Goal: Check status: Check status

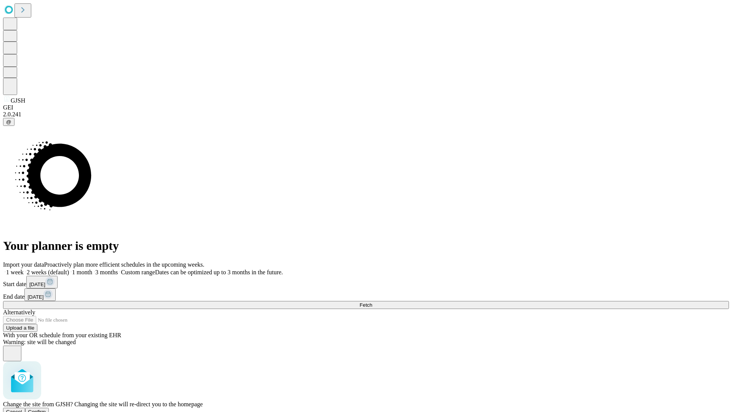
click at [46, 409] on span "Confirm" at bounding box center [37, 412] width 18 height 6
click at [92, 269] on label "1 month" at bounding box center [80, 272] width 23 height 6
click at [372, 302] on span "Fetch" at bounding box center [366, 305] width 13 height 6
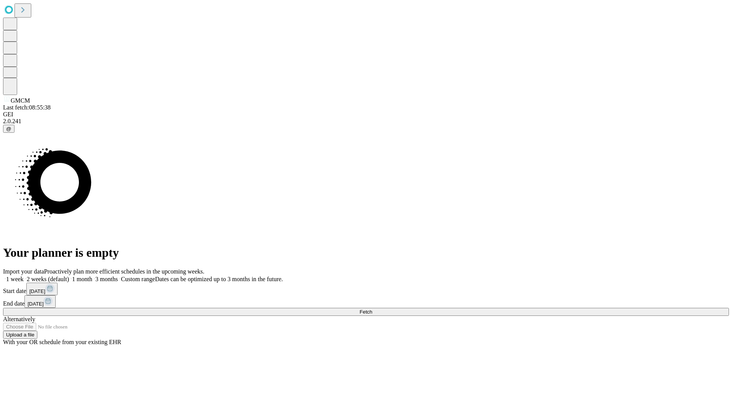
click at [372, 309] on span "Fetch" at bounding box center [366, 312] width 13 height 6
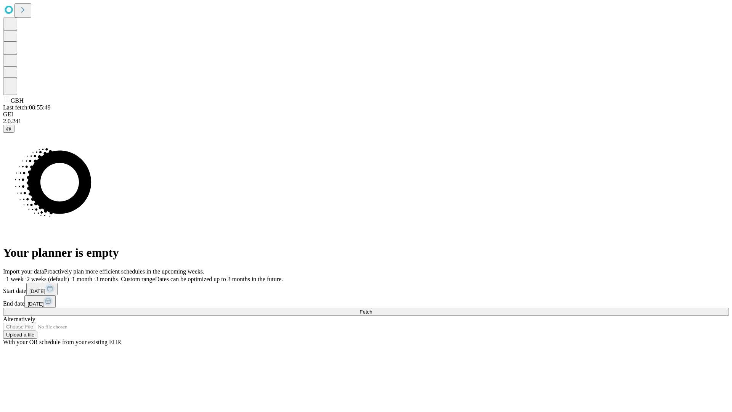
click at [92, 276] on label "1 month" at bounding box center [80, 279] width 23 height 6
click at [372, 309] on span "Fetch" at bounding box center [366, 312] width 13 height 6
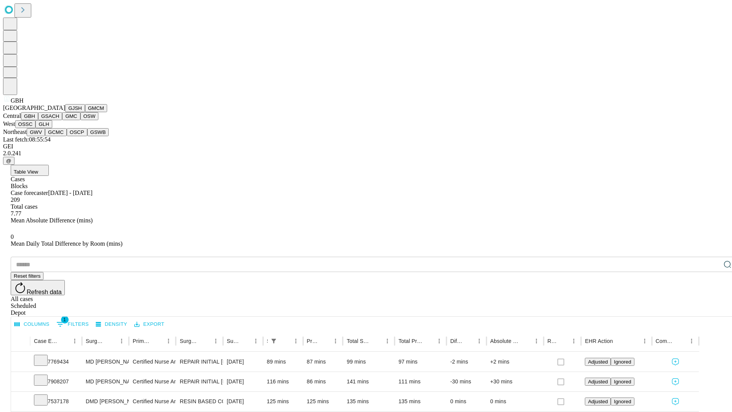
click at [59, 120] on button "GSACH" at bounding box center [50, 116] width 24 height 8
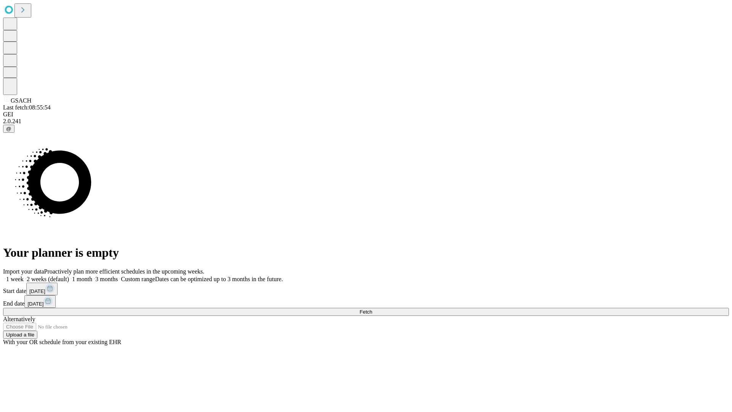
click at [92, 276] on label "1 month" at bounding box center [80, 279] width 23 height 6
click at [372, 309] on span "Fetch" at bounding box center [366, 312] width 13 height 6
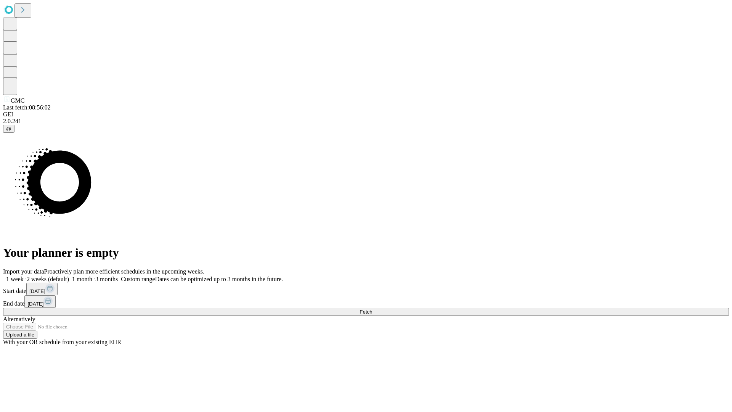
click at [92, 276] on label "1 month" at bounding box center [80, 279] width 23 height 6
click at [372, 309] on span "Fetch" at bounding box center [366, 312] width 13 height 6
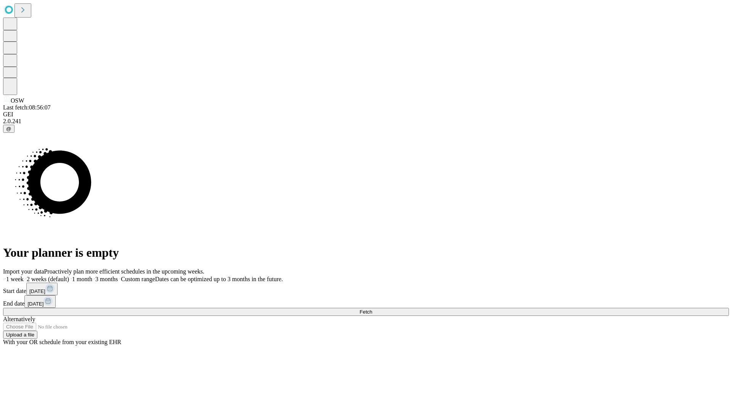
click at [92, 276] on label "1 month" at bounding box center [80, 279] width 23 height 6
click at [372, 309] on span "Fetch" at bounding box center [366, 312] width 13 height 6
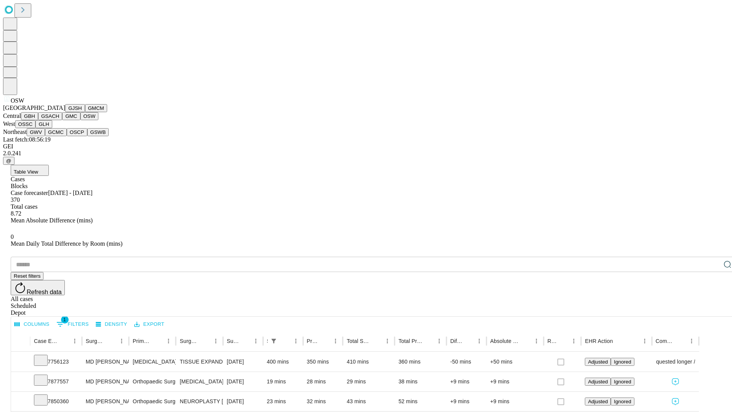
click at [36, 128] on button "OSSC" at bounding box center [25, 124] width 21 height 8
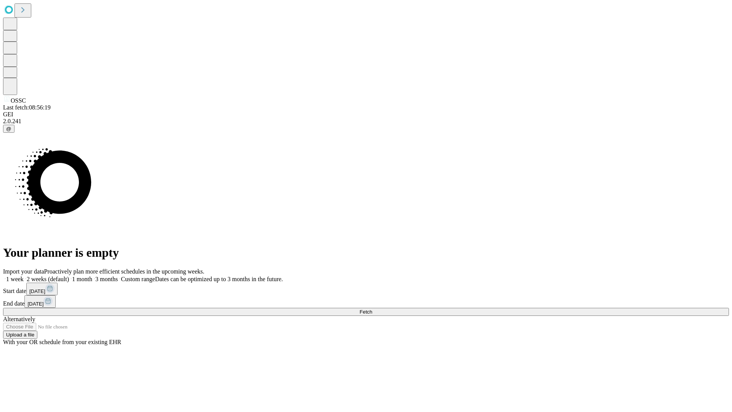
click at [92, 276] on label "1 month" at bounding box center [80, 279] width 23 height 6
click at [372, 309] on span "Fetch" at bounding box center [366, 312] width 13 height 6
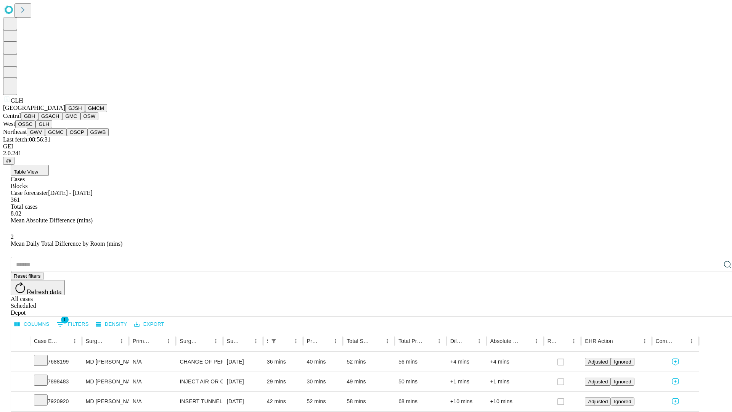
click at [45, 136] on button "GWV" at bounding box center [36, 132] width 18 height 8
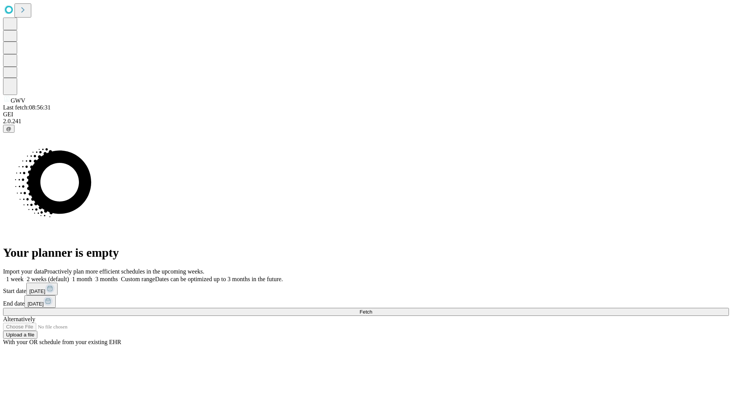
click at [92, 276] on label "1 month" at bounding box center [80, 279] width 23 height 6
click at [372, 309] on span "Fetch" at bounding box center [366, 312] width 13 height 6
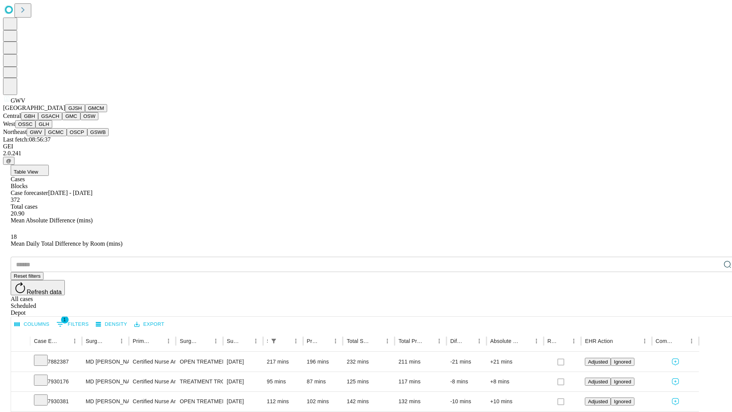
click at [59, 136] on button "GCMC" at bounding box center [56, 132] width 22 height 8
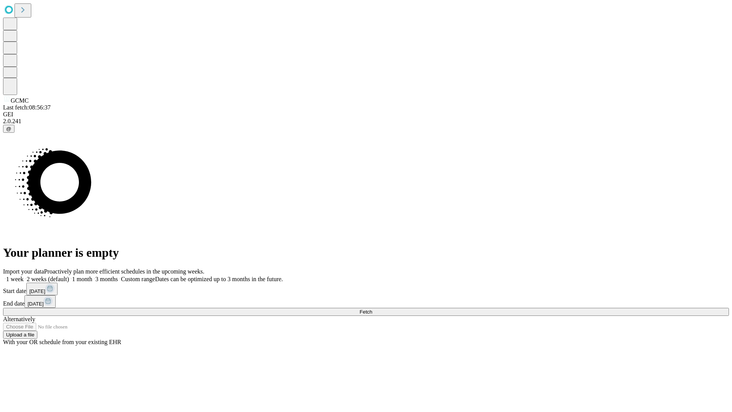
click at [92, 276] on label "1 month" at bounding box center [80, 279] width 23 height 6
click at [372, 309] on span "Fetch" at bounding box center [366, 312] width 13 height 6
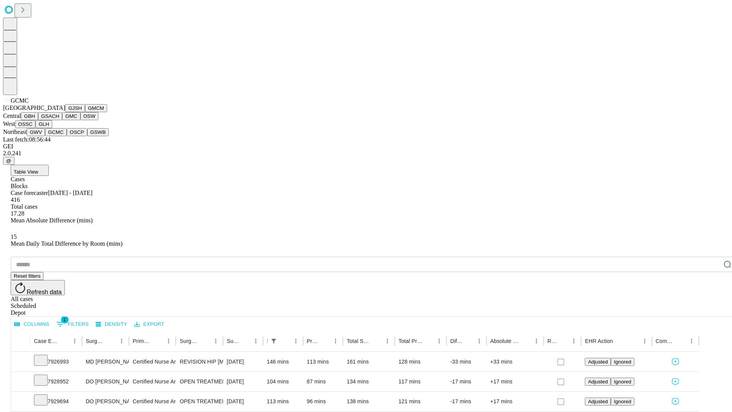
click at [67, 136] on button "OSCP" at bounding box center [77, 132] width 21 height 8
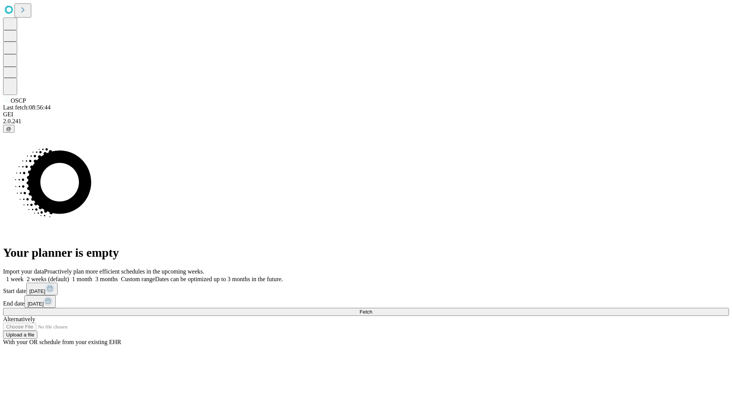
click at [92, 276] on label "1 month" at bounding box center [80, 279] width 23 height 6
click at [372, 309] on span "Fetch" at bounding box center [366, 312] width 13 height 6
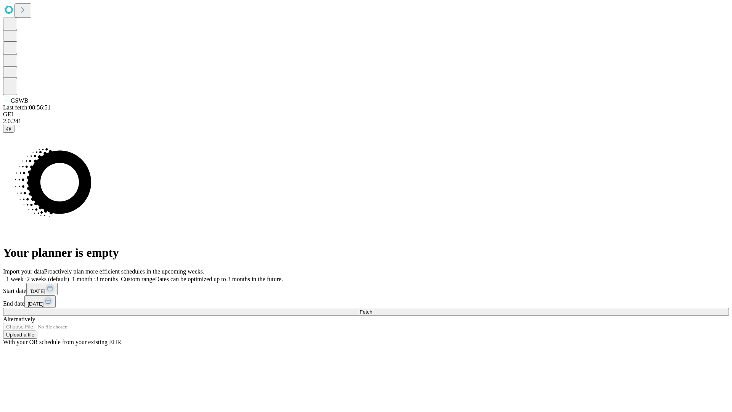
click at [92, 276] on label "1 month" at bounding box center [80, 279] width 23 height 6
click at [372, 309] on span "Fetch" at bounding box center [366, 312] width 13 height 6
